Goal: Task Accomplishment & Management: Use online tool/utility

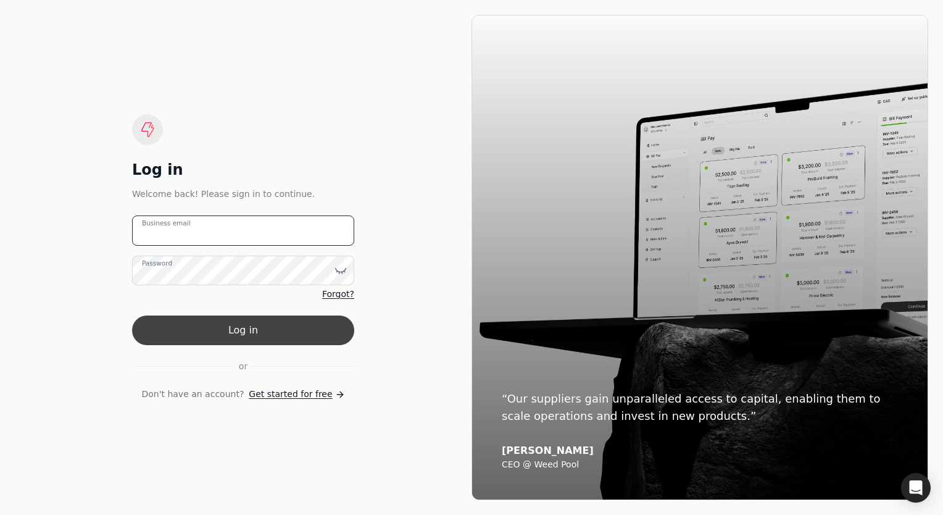
type email "[EMAIL_ADDRESS][DOMAIN_NAME]"
click at [233, 335] on button "Log in" at bounding box center [243, 330] width 222 height 30
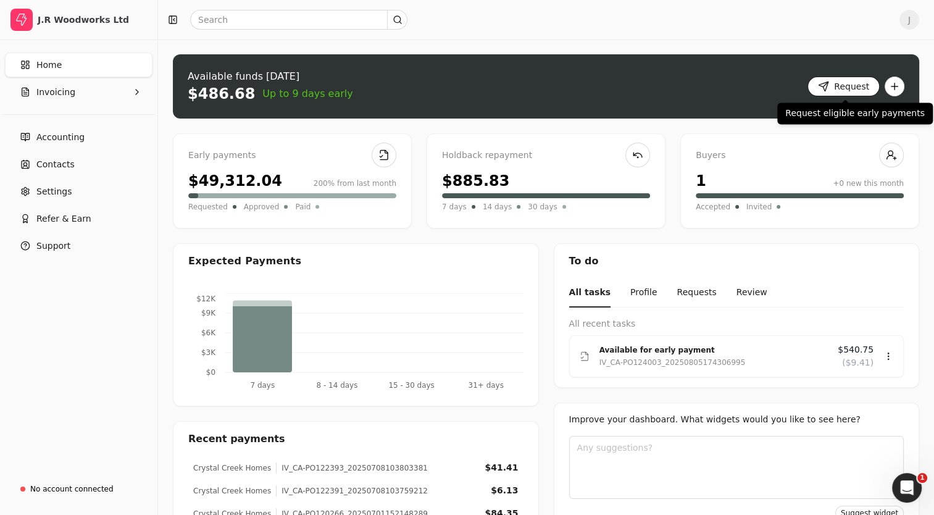
click at [846, 92] on button "Request" at bounding box center [843, 87] width 72 height 20
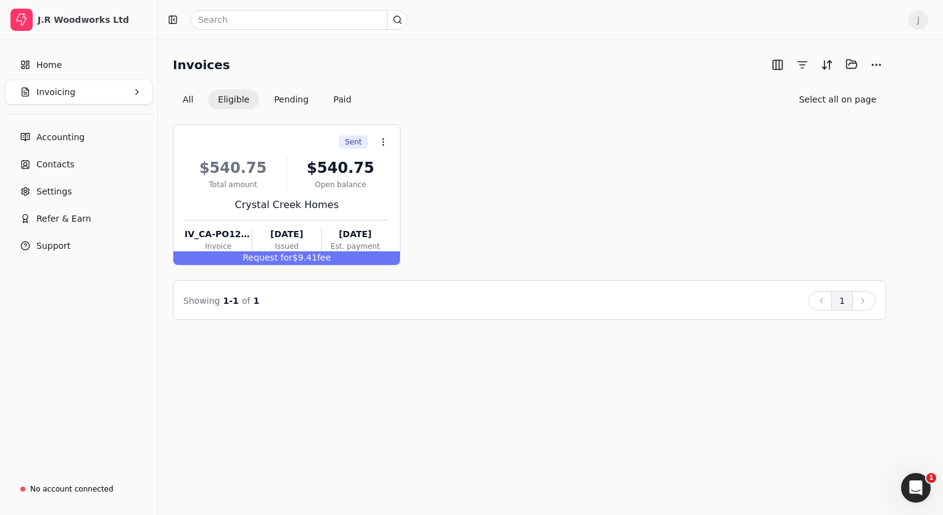
click at [497, 196] on div "Sent Context Menu Button $540.75 Total amount $540.75 Open balance Crystal Cree…" at bounding box center [530, 194] width 714 height 141
